Goal: Task Accomplishment & Management: Manage account settings

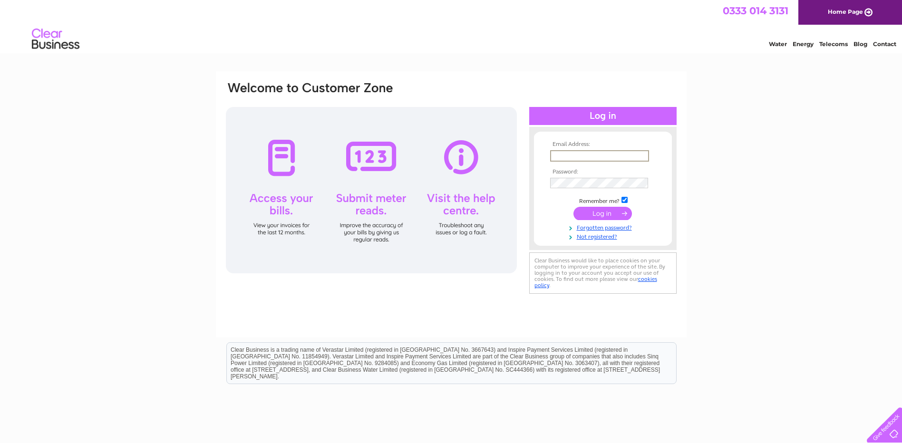
click at [588, 157] on input "text" at bounding box center [599, 155] width 99 height 11
click at [573, 157] on input "text" at bounding box center [599, 155] width 99 height 11
type input "[PERSON_NAME][EMAIL_ADDRESS][DOMAIN_NAME]"
click at [596, 212] on input "submit" at bounding box center [602, 213] width 58 height 13
click at [579, 154] on input "text" at bounding box center [599, 155] width 98 height 10
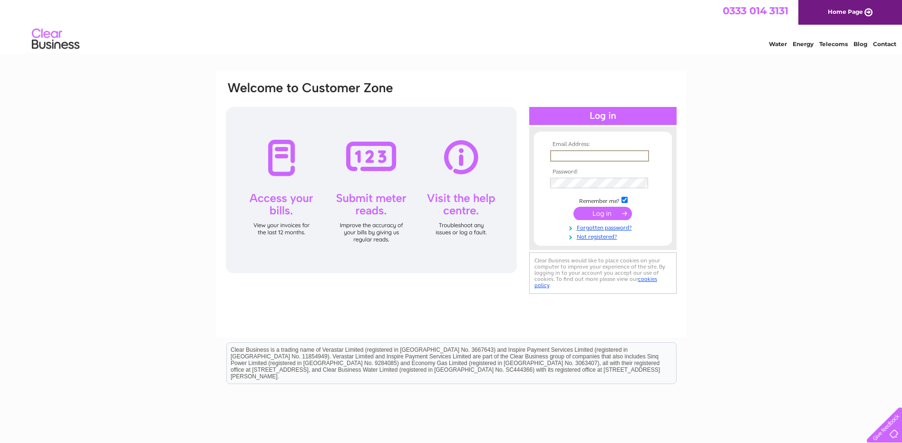
paste input "amy@riversidekitchens.co.uk"
type input "amy@riversidekitchens.co.uk"
click at [600, 214] on input "submit" at bounding box center [602, 213] width 58 height 13
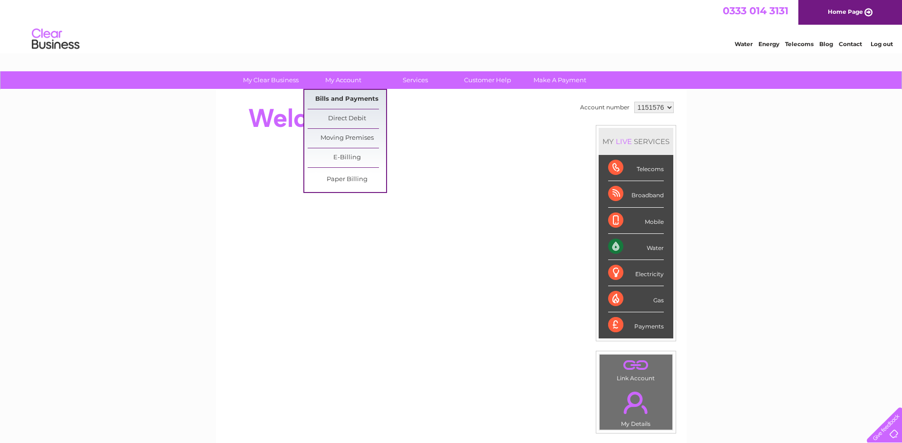
click at [334, 97] on link "Bills and Payments" at bounding box center [347, 99] width 78 height 19
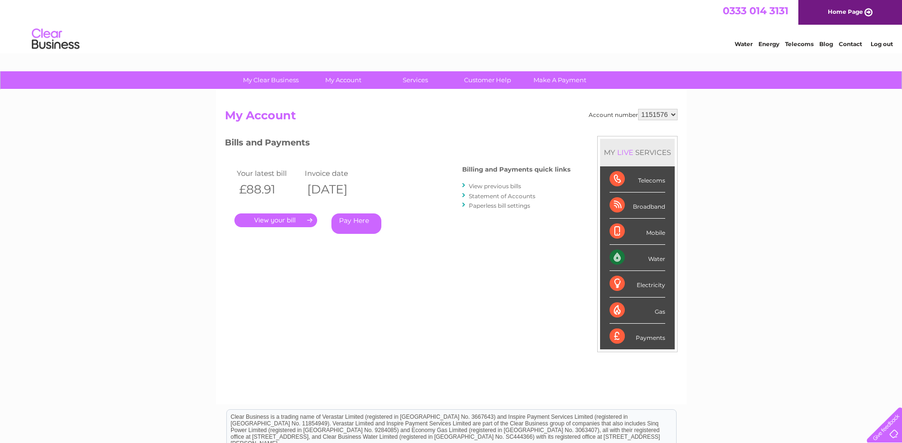
click at [270, 221] on link "." at bounding box center [275, 220] width 83 height 14
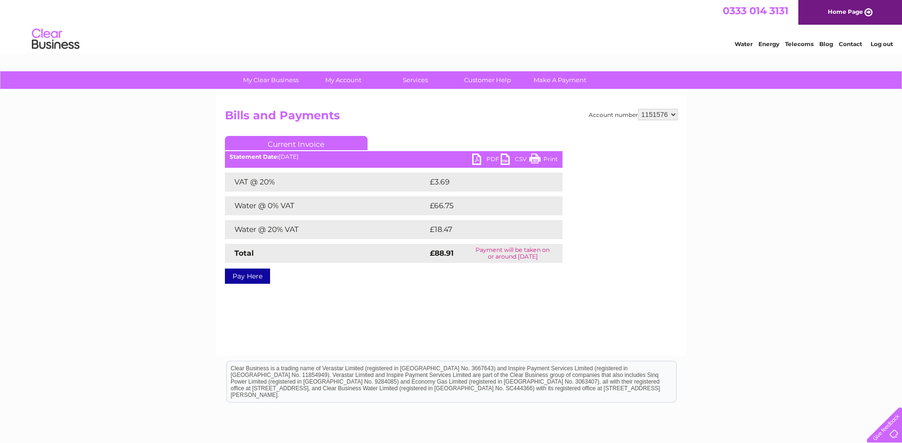
click at [486, 158] on link "PDF" at bounding box center [486, 161] width 29 height 14
